Goal: Task Accomplishment & Management: Use online tool/utility

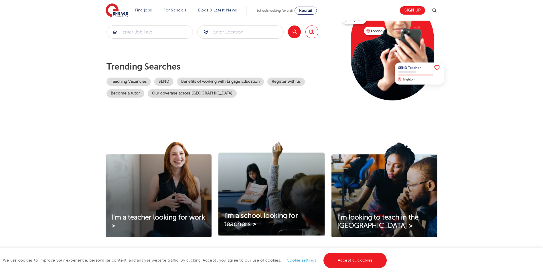
scroll to position [86, 0]
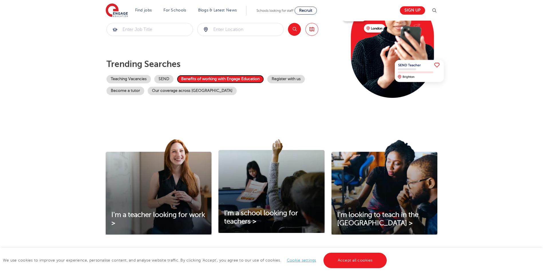
click at [222, 80] on link "Benefits of working with Engage Education" at bounding box center [220, 79] width 87 height 8
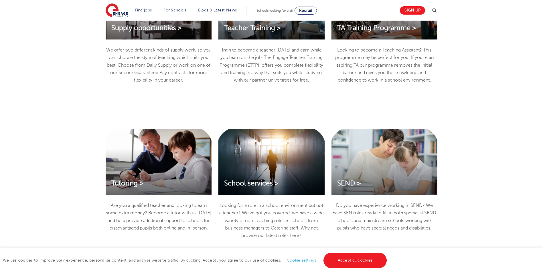
scroll to position [658, 0]
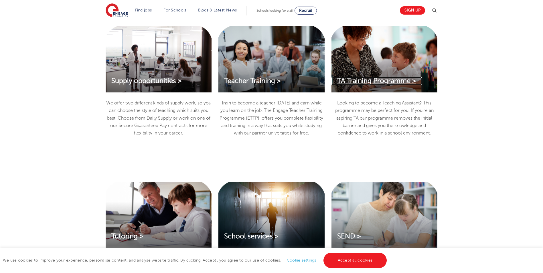
click at [405, 80] on span "TA Training Programme >" at bounding box center [376, 81] width 79 height 8
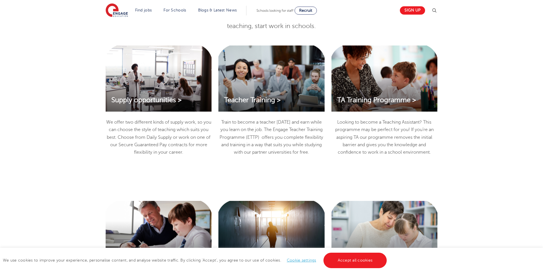
scroll to position [514, 0]
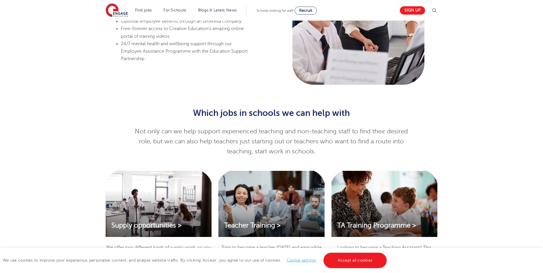
click at [23, 101] on div "Which jobs in schools we can help with Not only can we help support experienced…" at bounding box center [271, 125] width 543 height 74
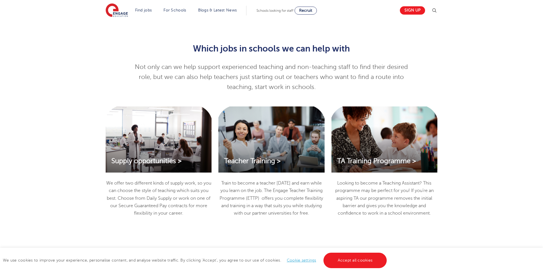
scroll to position [657, 0]
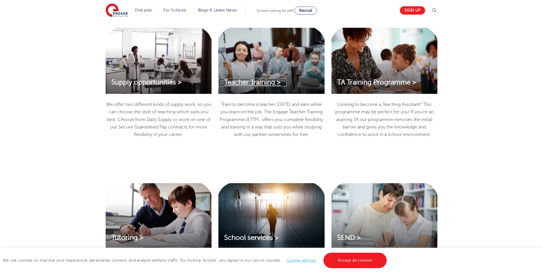
click at [263, 84] on span "Teacher Training >" at bounding box center [252, 82] width 57 height 8
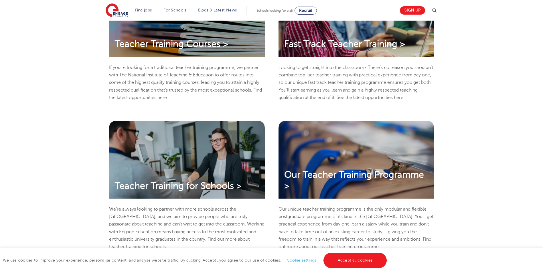
scroll to position [229, 0]
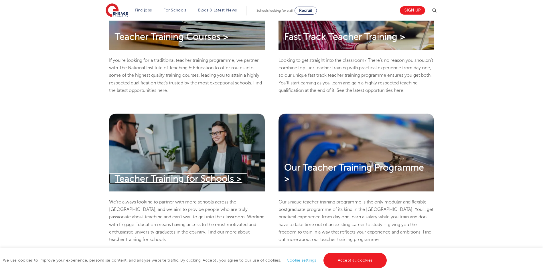
click at [208, 178] on span "Teacher Training for Schools >" at bounding box center [178, 179] width 127 height 10
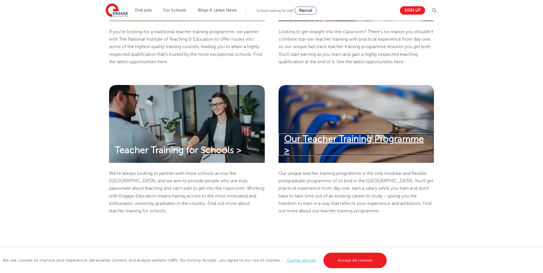
click at [333, 143] on span "Our Teacher Training Programme >" at bounding box center [354, 144] width 140 height 21
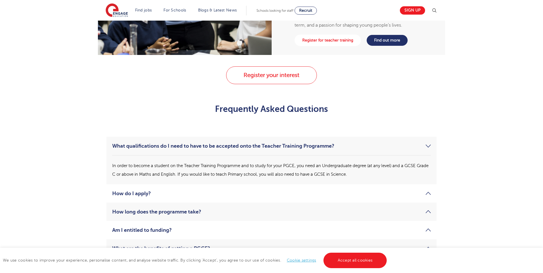
scroll to position [830, 0]
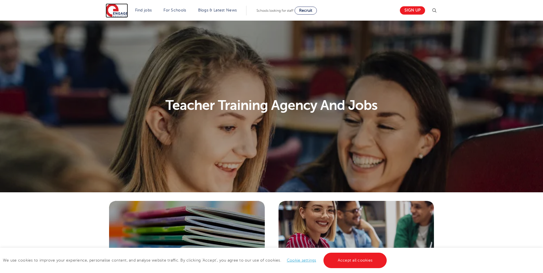
click at [112, 9] on img at bounding box center [117, 10] width 22 height 14
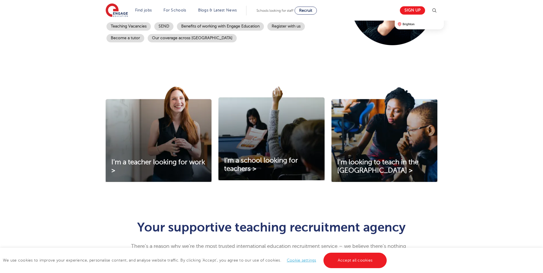
scroll to position [143, 0]
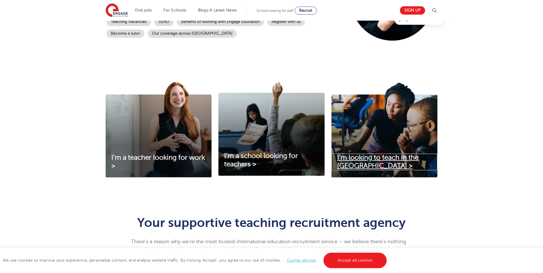
click at [365, 161] on span "I'm looking to teach in the [GEOGRAPHIC_DATA] >" at bounding box center [377, 162] width 81 height 16
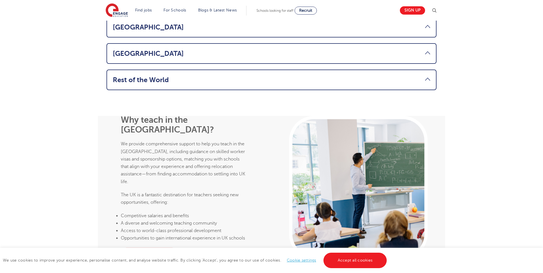
scroll to position [458, 0]
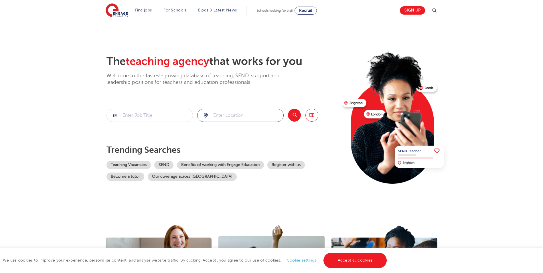
click at [221, 109] on input "search" at bounding box center [241, 115] width 86 height 13
click at [297, 115] on button "Search" at bounding box center [294, 115] width 13 height 13
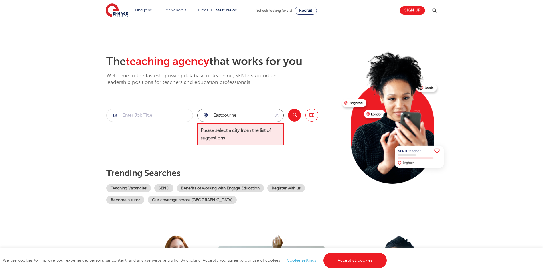
click at [255, 117] on input "eastbourne" at bounding box center [234, 115] width 73 height 13
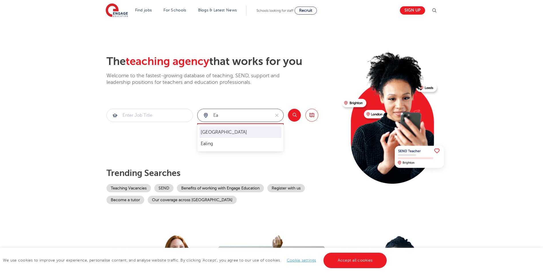
click at [210, 133] on li "East Sussex" at bounding box center [241, 132] width 82 height 11
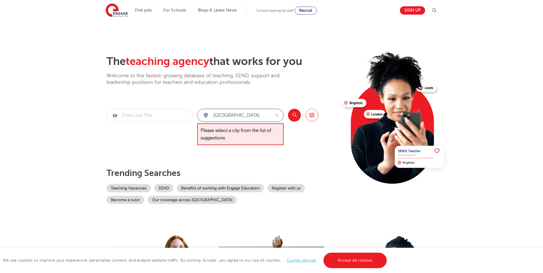
type input "East Sussex"
click at [291, 113] on button "Search" at bounding box center [294, 115] width 13 height 13
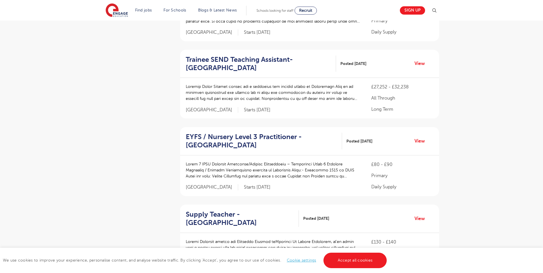
scroll to position [200, 0]
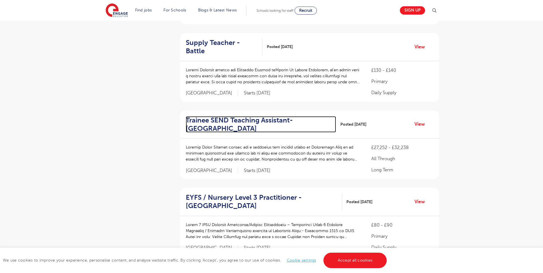
click at [227, 116] on h2 "Trainee SEND Teaching Assistant- [GEOGRAPHIC_DATA]" at bounding box center [259, 124] width 146 height 17
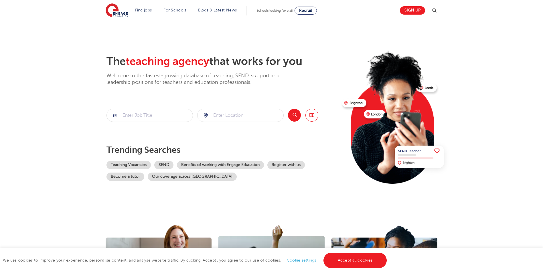
click at [340, 68] on div at bounding box center [387, 124] width 99 height 139
click at [238, 115] on input "search" at bounding box center [241, 115] width 86 height 13
click button "Submit" at bounding box center [0, 0] width 0 height 0
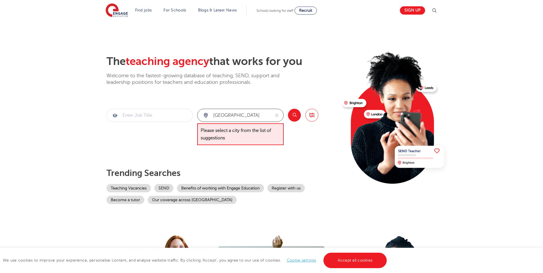
click at [244, 119] on input "east sussex" at bounding box center [234, 115] width 73 height 13
click at [233, 133] on li "East Sussex" at bounding box center [241, 132] width 82 height 11
type input "East Sussex"
click at [288, 114] on button "Search" at bounding box center [294, 115] width 13 height 13
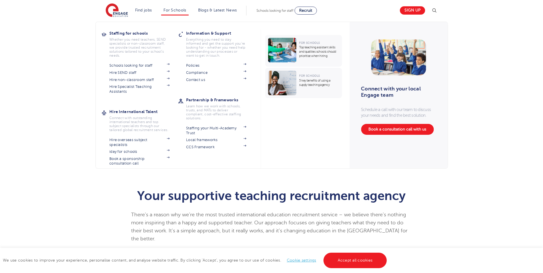
scroll to position [172, 0]
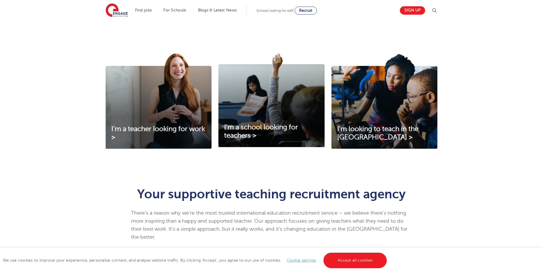
drag, startPoint x: 428, startPoint y: 182, endPoint x: 321, endPoint y: 105, distance: 132.3
click at [428, 182] on div "Your supportive teaching recruitment agency There’s a reason why we’re the most…" at bounding box center [271, 213] width 347 height 68
click at [370, 130] on span "I'm looking to teach in the UK >" at bounding box center [377, 133] width 81 height 16
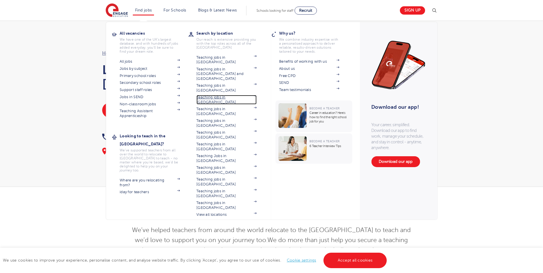
click at [242, 95] on link "Teaching jobs in [GEOGRAPHIC_DATA]" at bounding box center [226, 99] width 60 height 9
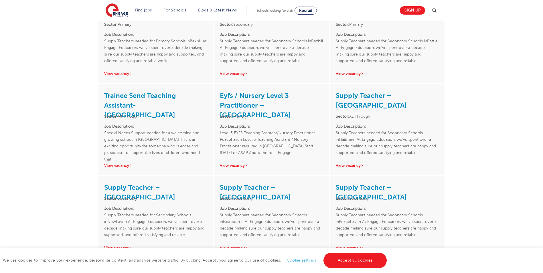
scroll to position [744, 0]
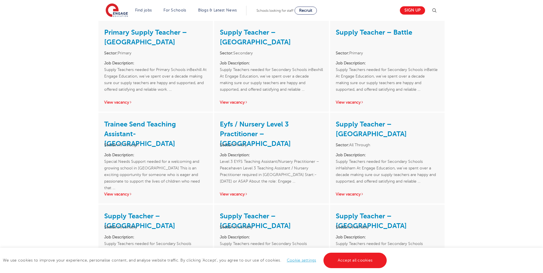
click at [135, 119] on h3 "Trainee Send Teaching Assistant- Eastbourne" at bounding box center [155, 129] width 103 height 20
click at [125, 192] on link "View vacancy" at bounding box center [118, 194] width 28 height 4
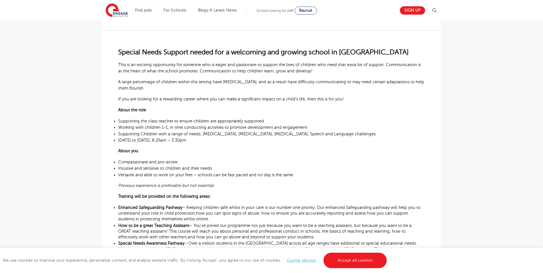
scroll to position [229, 0]
